Goal: Transaction & Acquisition: Book appointment/travel/reservation

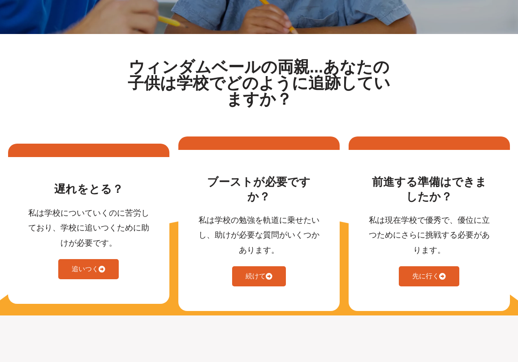
scroll to position [327, 0]
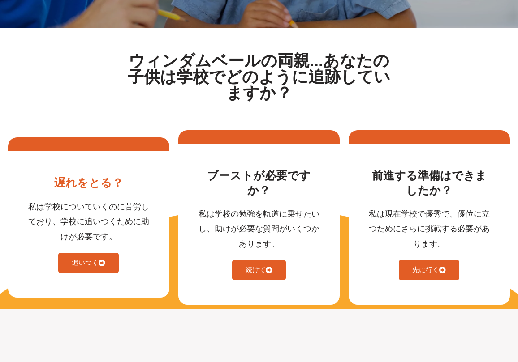
click at [88, 265] on link "追いつく" at bounding box center [88, 263] width 60 height 20
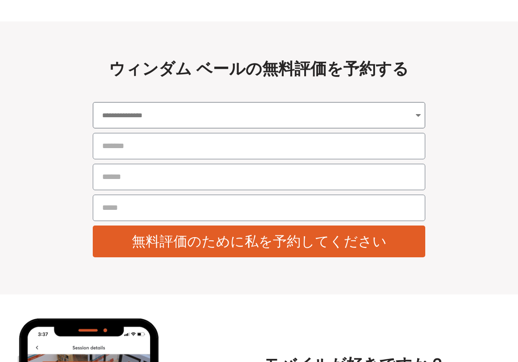
select select "**********"
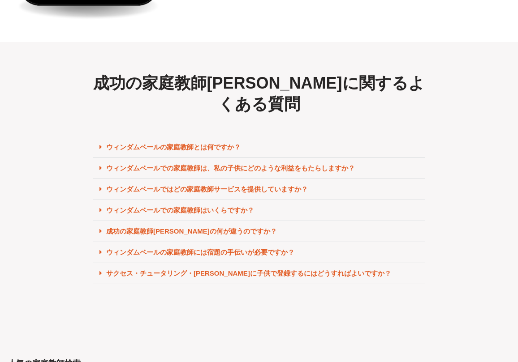
scroll to position [3834, 0]
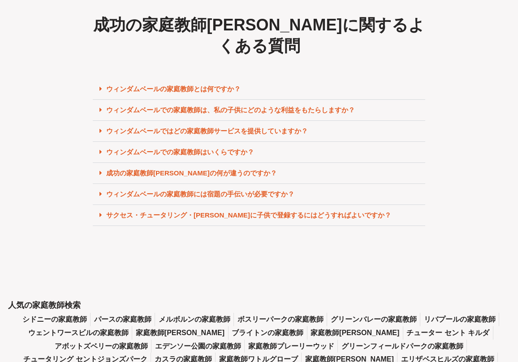
click at [213, 148] on link "ウィンダムベールでの家庭教師はいくらですか？" at bounding box center [180, 152] width 148 height 8
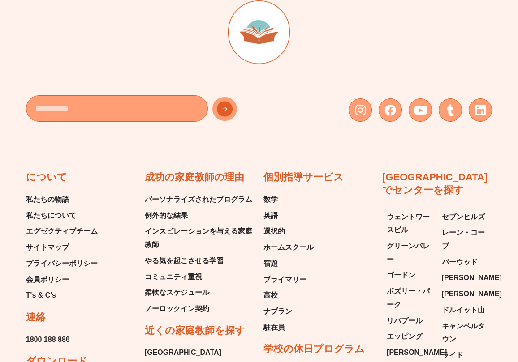
scroll to position [4371, 0]
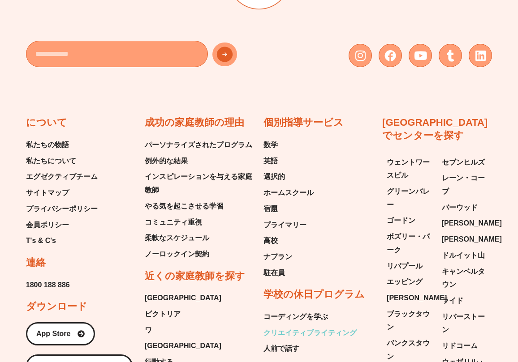
click at [305, 326] on span "クリエイティブライティング" at bounding box center [309, 332] width 93 height 13
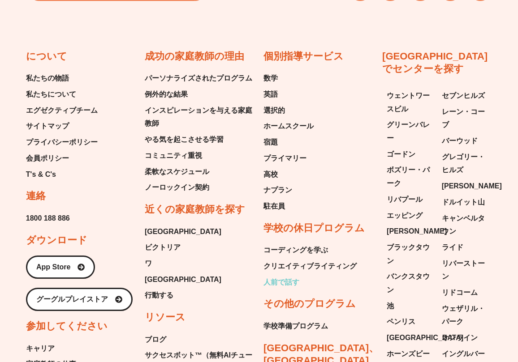
scroll to position [2159, 0]
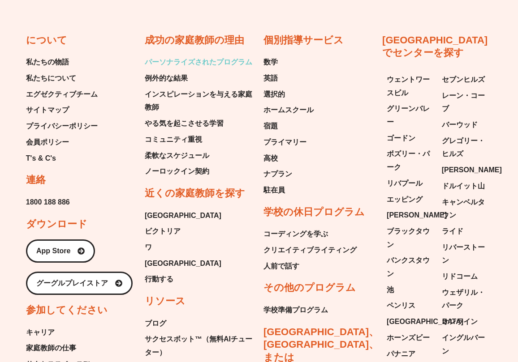
click at [194, 56] on span "パーソナライズされたプログラム" at bounding box center [198, 62] width 107 height 13
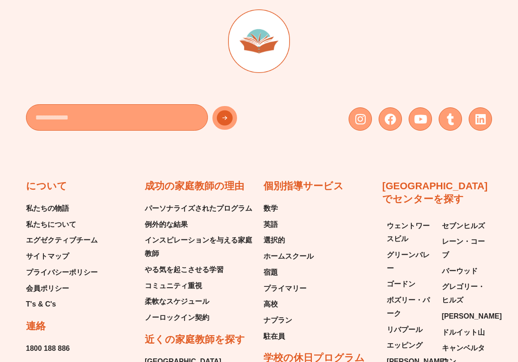
scroll to position [1314, 0]
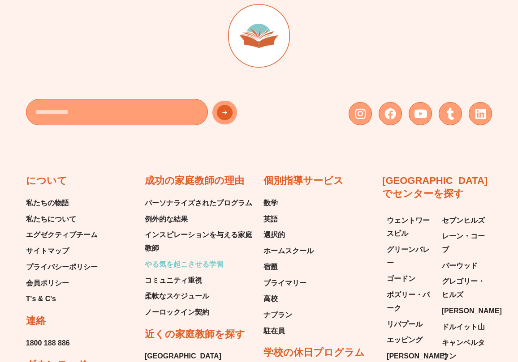
click at [195, 258] on span "やる気を起こさせる学習" at bounding box center [184, 264] width 79 height 13
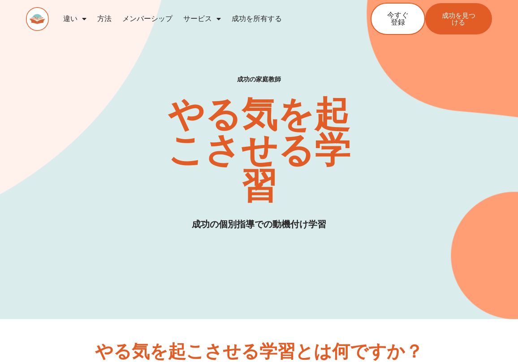
click at [107, 19] on link "方法" at bounding box center [104, 19] width 25 height 21
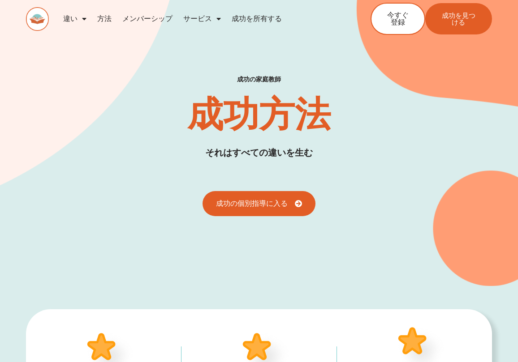
click at [146, 17] on link "メンバーシップ" at bounding box center [147, 19] width 61 height 21
click at [143, 17] on link "メンバーシップ" at bounding box center [147, 19] width 61 height 21
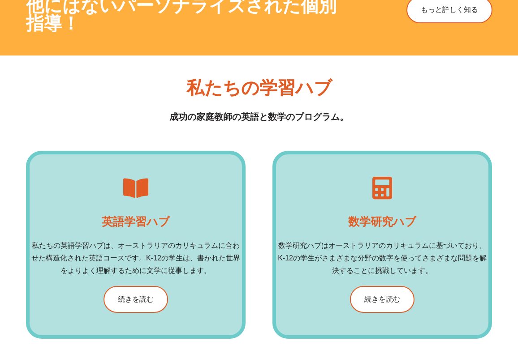
scroll to position [1133, 0]
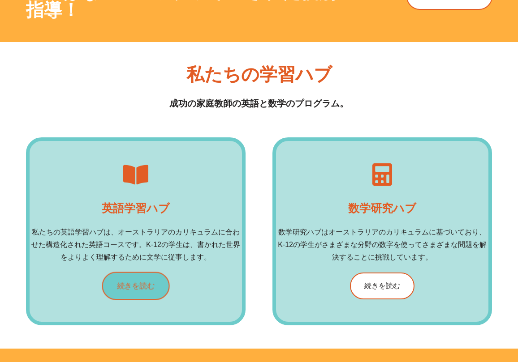
click at [138, 291] on link "続きを読む" at bounding box center [136, 286] width 68 height 28
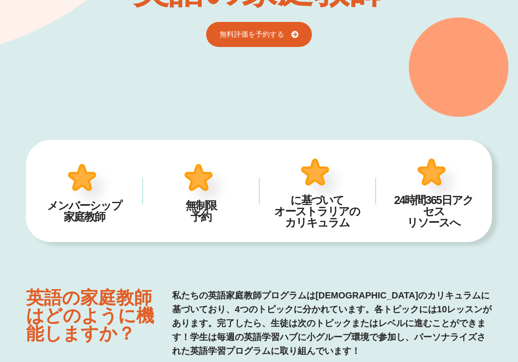
scroll to position [77, 0]
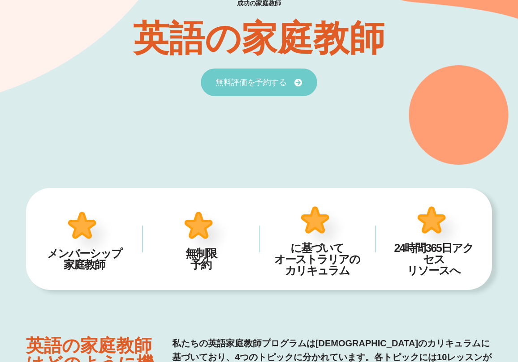
click at [265, 84] on span "無料評価を予約する" at bounding box center [250, 82] width 71 height 8
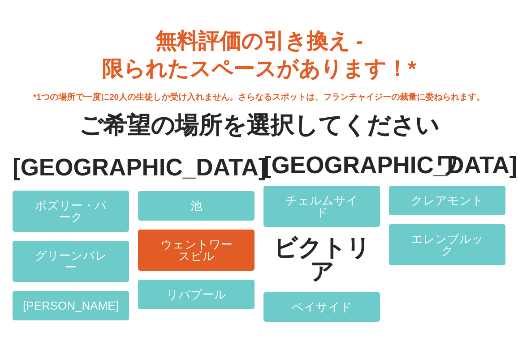
scroll to position [1529, 0]
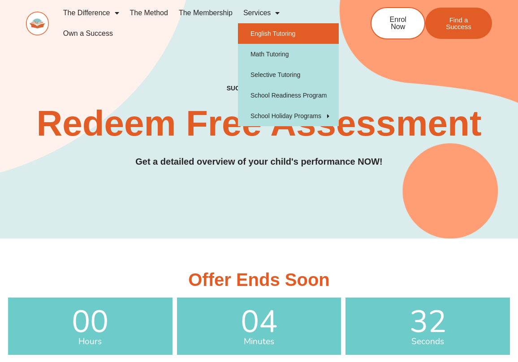
click at [270, 33] on link "English Tutoring" at bounding box center [288, 33] width 101 height 21
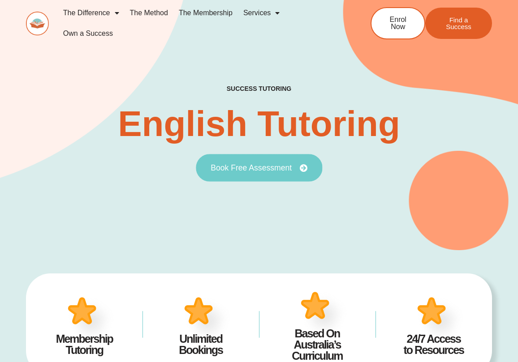
click at [245, 176] on link "Book Free Assessment" at bounding box center [259, 168] width 126 height 28
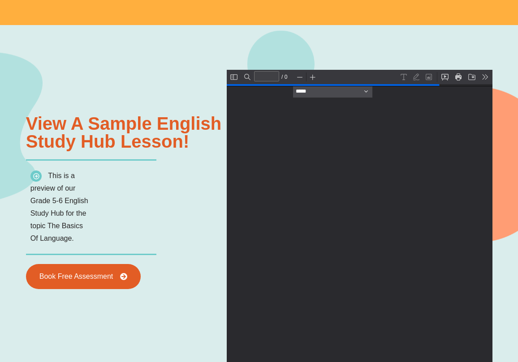
scroll to position [944, 0]
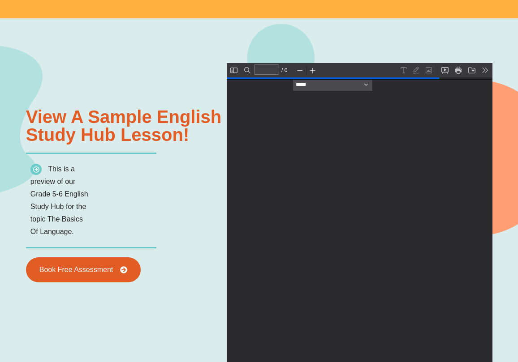
type input "*"
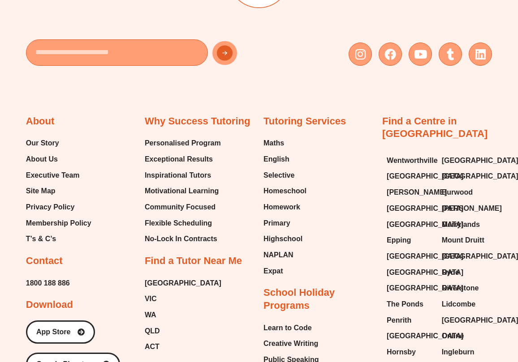
scroll to position [3196, 0]
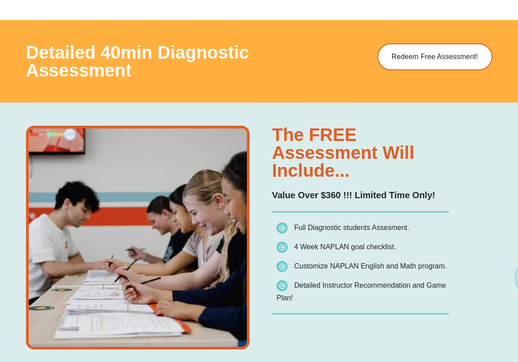
scroll to position [528, 0]
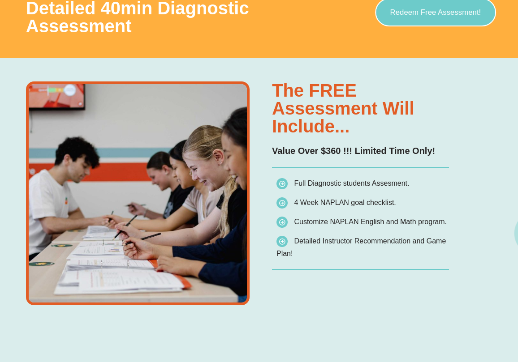
click at [427, 18] on link "Redeem Free Assessment!" at bounding box center [434, 12] width 121 height 28
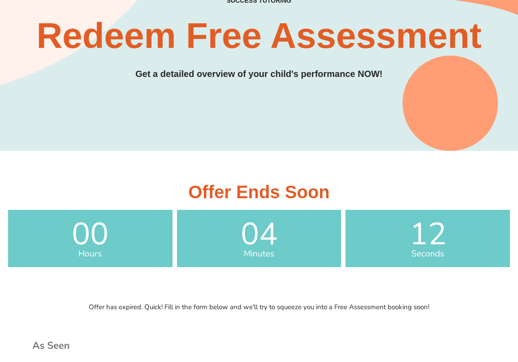
scroll to position [52, 0]
